Goal: Task Accomplishment & Management: Use online tool/utility

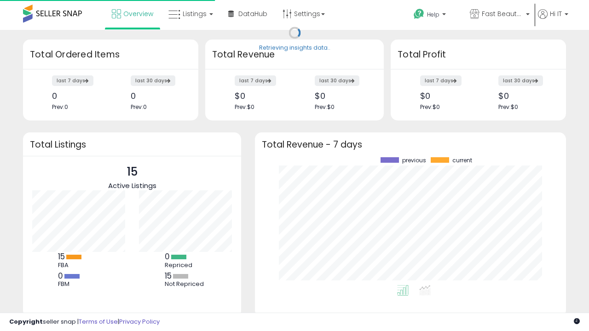
scroll to position [128, 293]
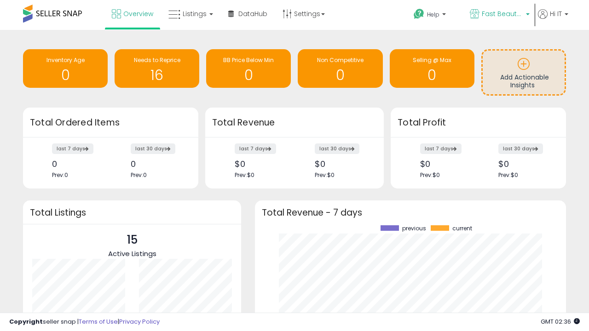
click at [499, 15] on span "Fast Beauty ([GEOGRAPHIC_DATA])" at bounding box center [502, 13] width 41 height 9
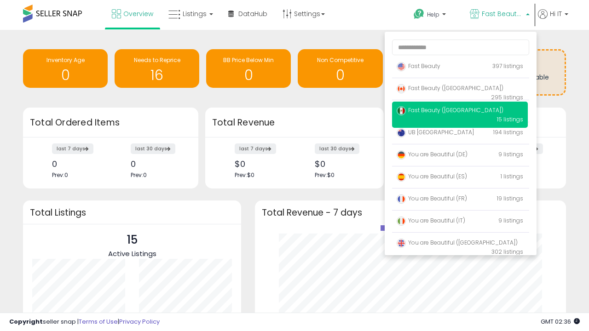
click at [460, 112] on span "Fast Beauty ([GEOGRAPHIC_DATA])" at bounding box center [450, 110] width 107 height 8
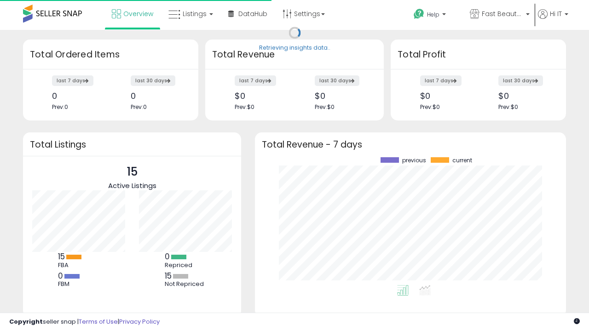
scroll to position [128, 293]
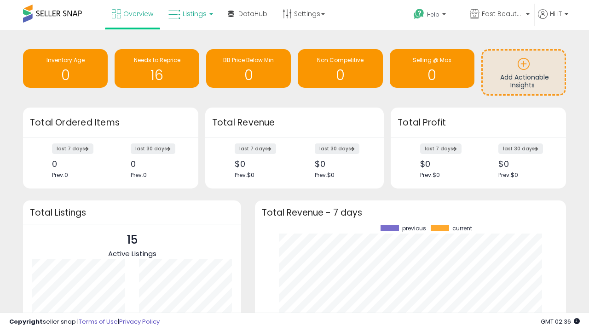
click at [190, 14] on span "Listings" at bounding box center [195, 13] width 24 height 9
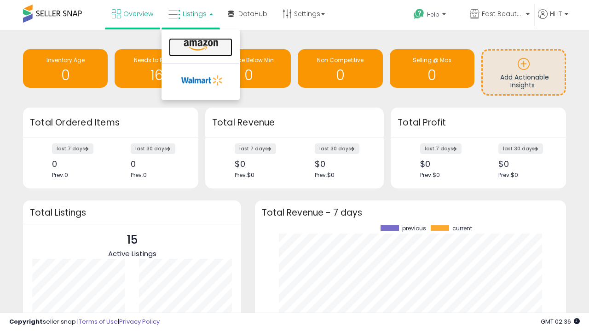
click at [200, 46] on icon at bounding box center [201, 46] width 40 height 12
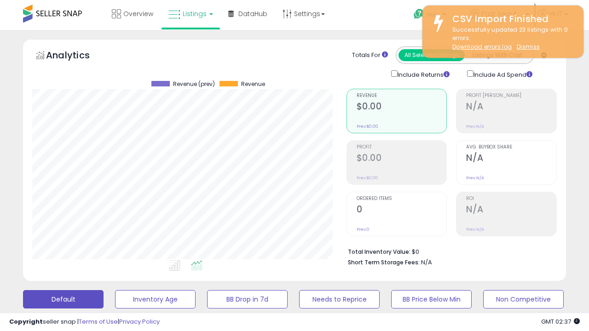
scroll to position [189, 314]
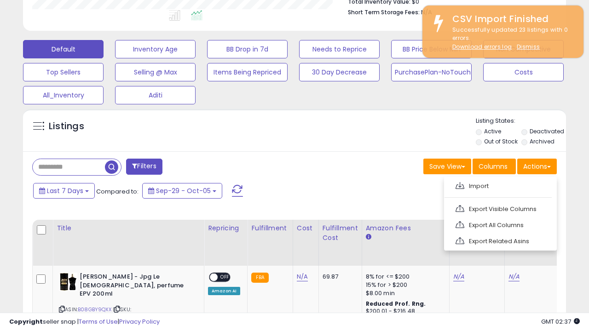
click at [460, 184] on span at bounding box center [459, 185] width 9 height 7
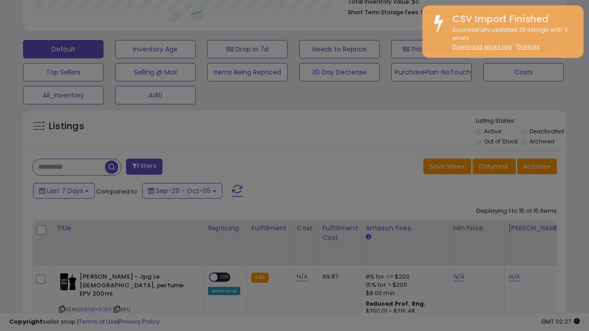
type input "**********"
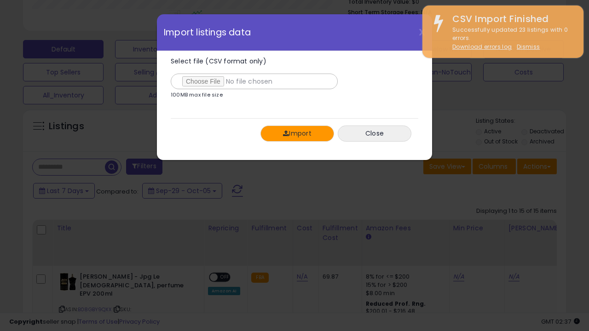
click at [297, 133] on button "Import" at bounding box center [297, 134] width 74 height 16
